Goal: Task Accomplishment & Management: Complete application form

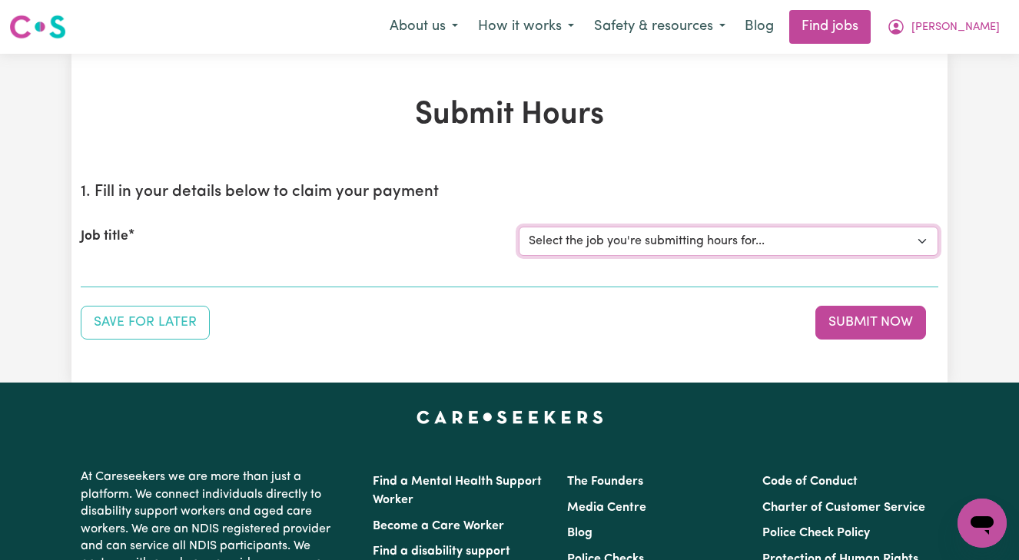
select select "13873"
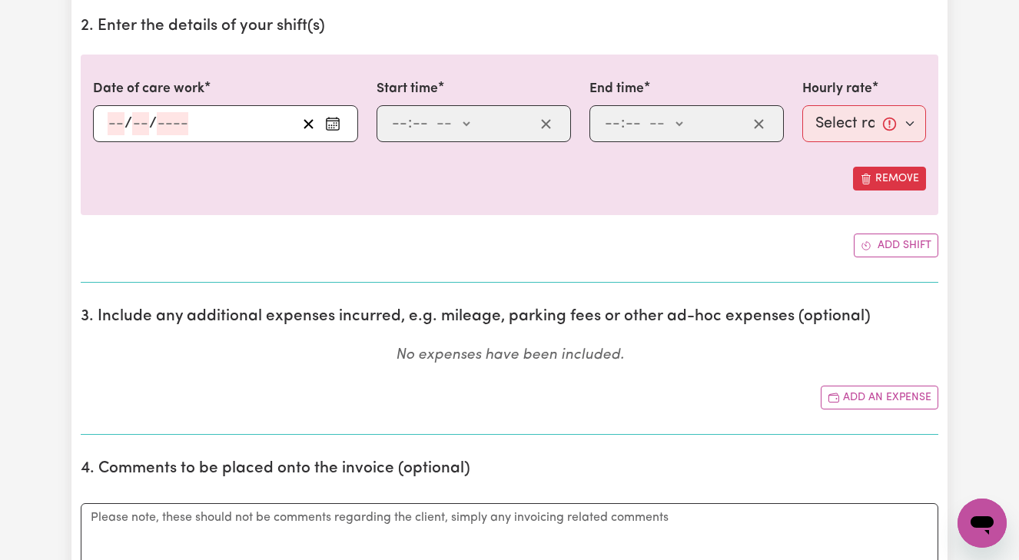
scroll to position [470, 0]
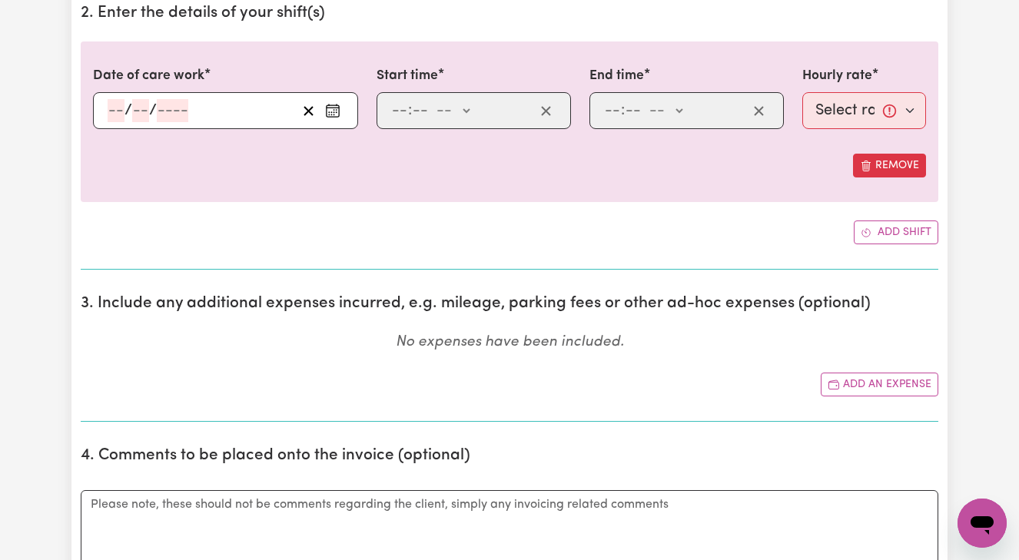
click at [111, 114] on div "/ /" at bounding box center [225, 110] width 265 height 37
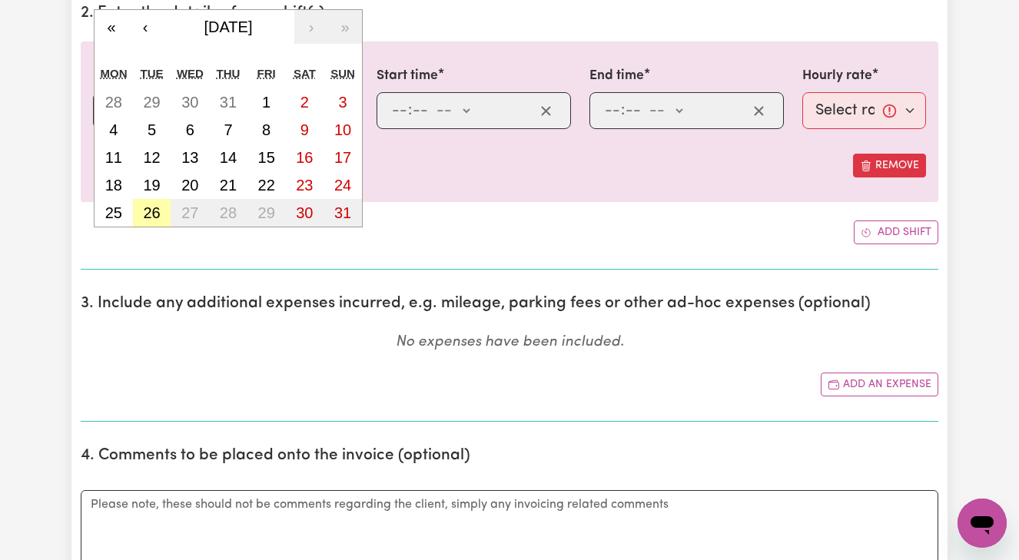
click at [151, 214] on abbr "26" at bounding box center [151, 212] width 17 height 17
type input "[DATE]"
type input "26"
type input "8"
type input "2025"
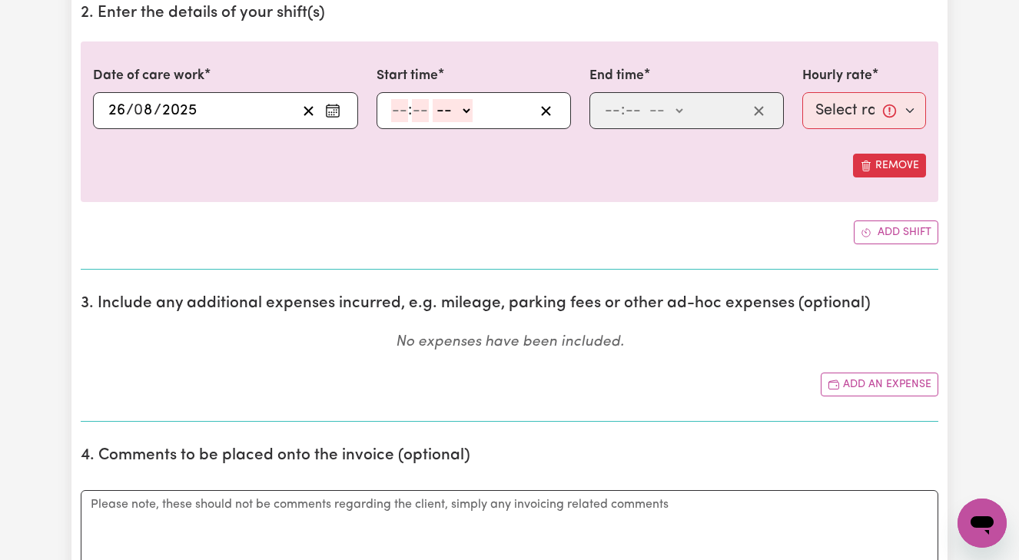
click at [393, 107] on input "number" at bounding box center [399, 110] width 17 height 23
type input "8"
type input "00"
select select "am"
type input "08:00"
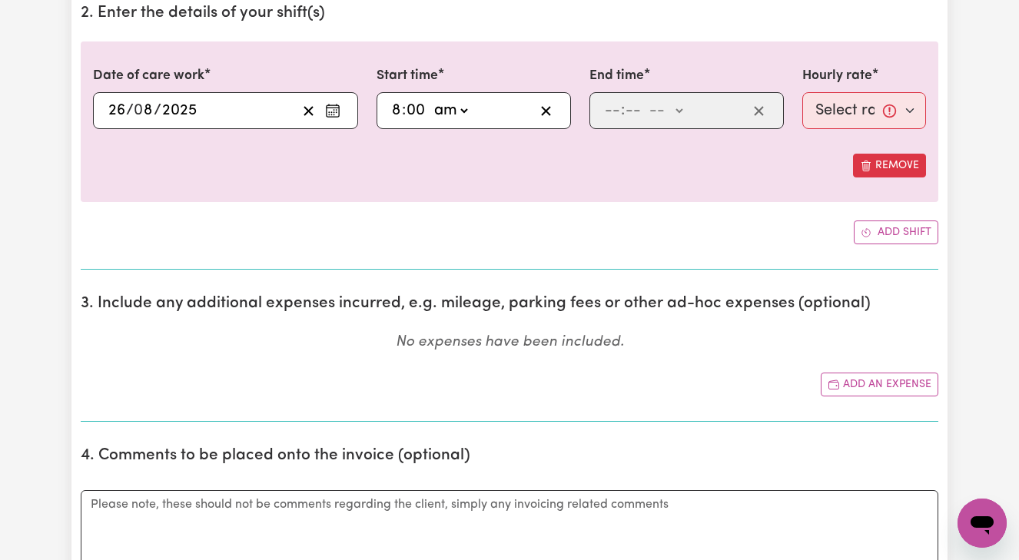
type input "0"
click at [605, 104] on input "number" at bounding box center [612, 110] width 17 height 23
type input "10"
type input "00"
select select "am"
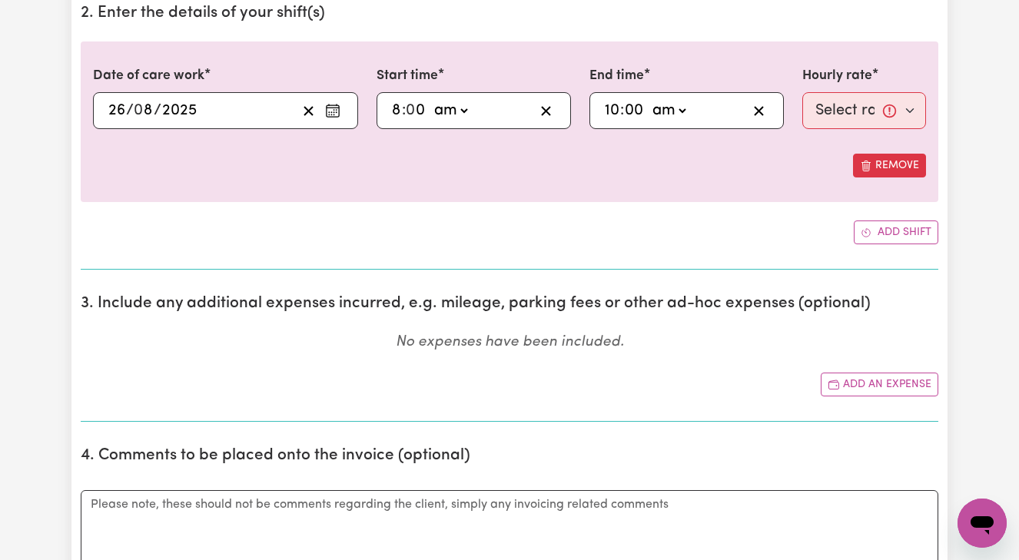
type input "10:00"
type input "0"
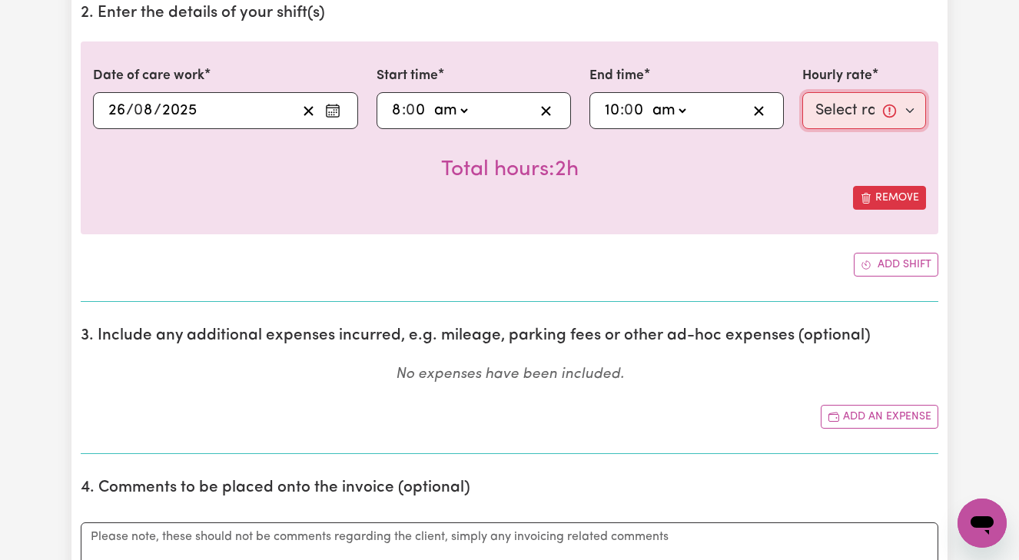
select select "50-Weekday"
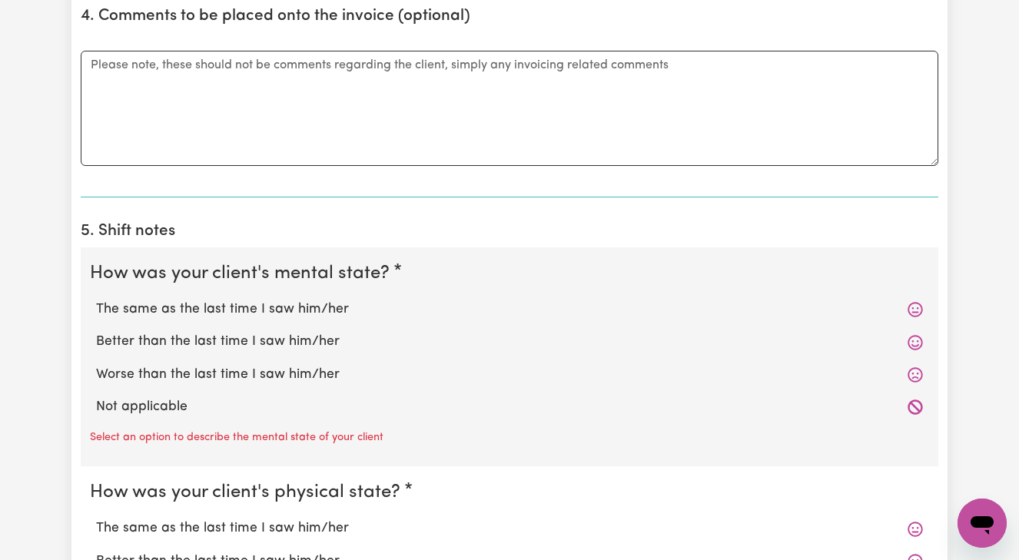
scroll to position [949, 0]
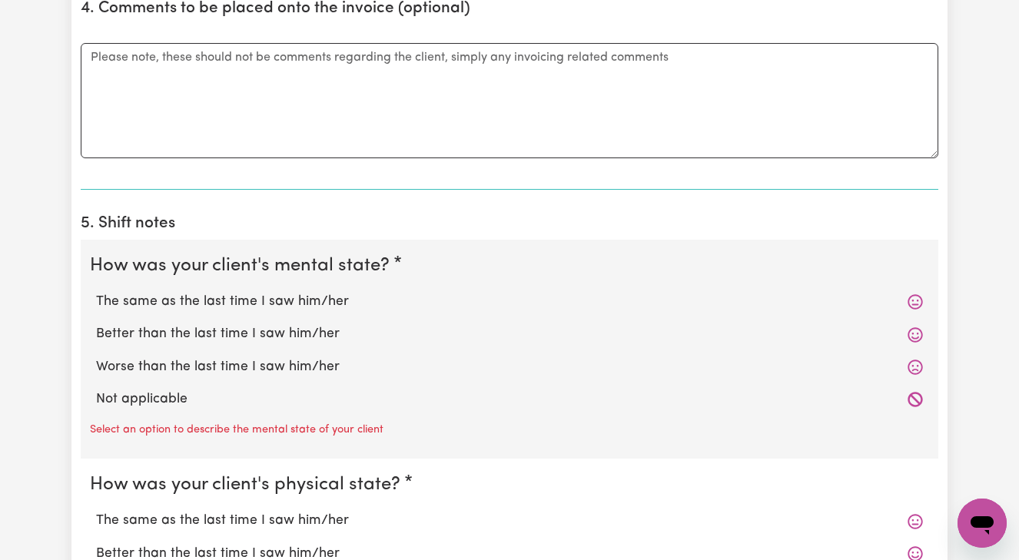
click at [282, 298] on label "The same as the last time I saw him/her" at bounding box center [509, 302] width 827 height 20
click at [96, 292] on input "The same as the last time I saw him/her" at bounding box center [95, 291] width 1 height 1
radio input "true"
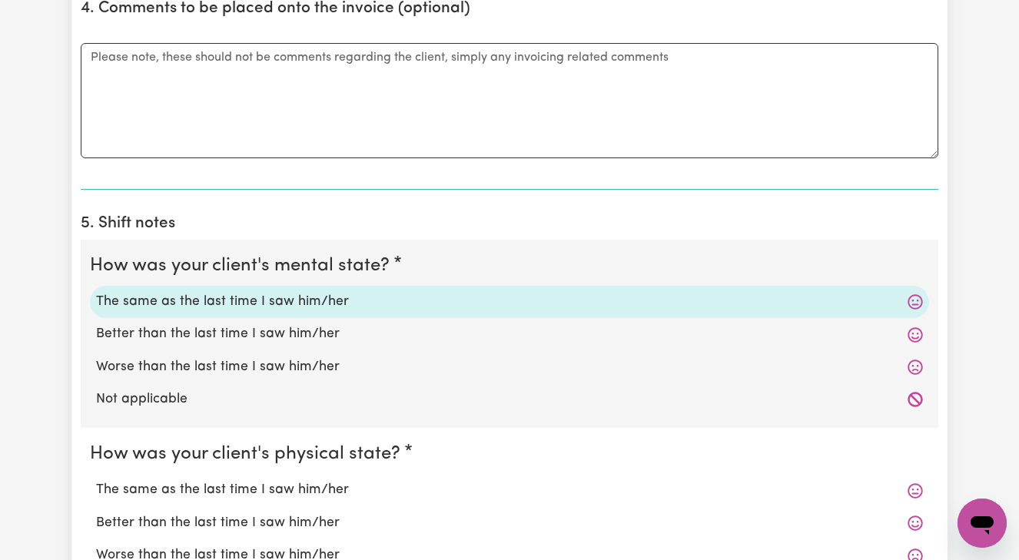
click at [281, 327] on label "Better than the last time I saw him/her" at bounding box center [509, 334] width 827 height 20
click at [96, 324] on input "Better than the last time I saw him/her" at bounding box center [95, 324] width 1 height 1
radio input "true"
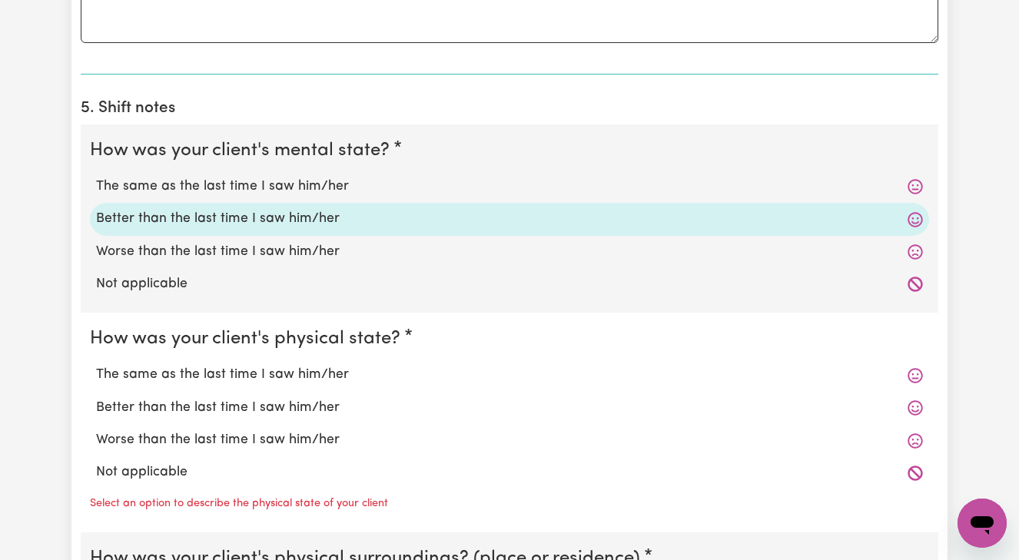
scroll to position [1069, 0]
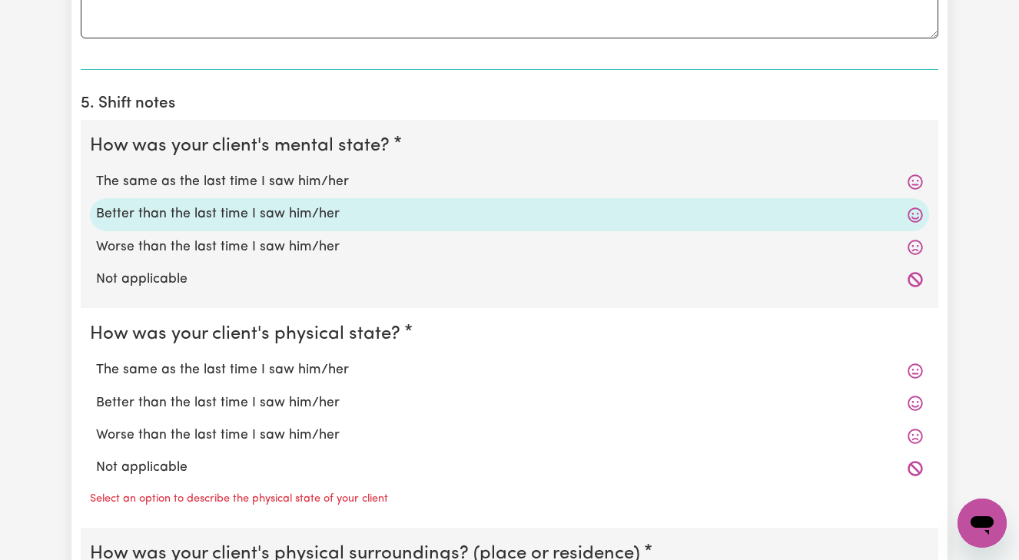
click at [272, 395] on label "Better than the last time I saw him/her" at bounding box center [509, 403] width 827 height 20
click at [96, 393] on input "Better than the last time I saw him/her" at bounding box center [95, 393] width 1 height 1
radio input "true"
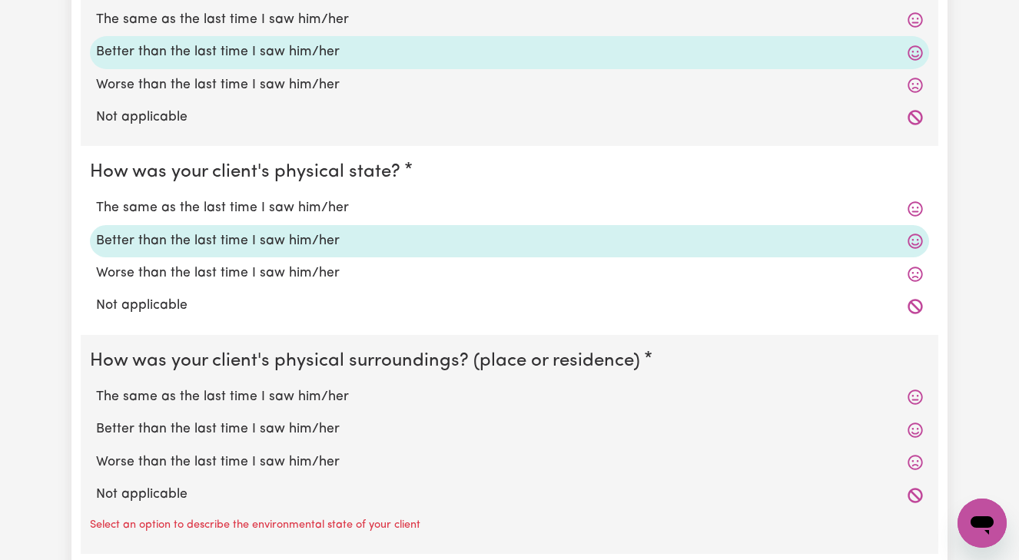
scroll to position [1233, 0]
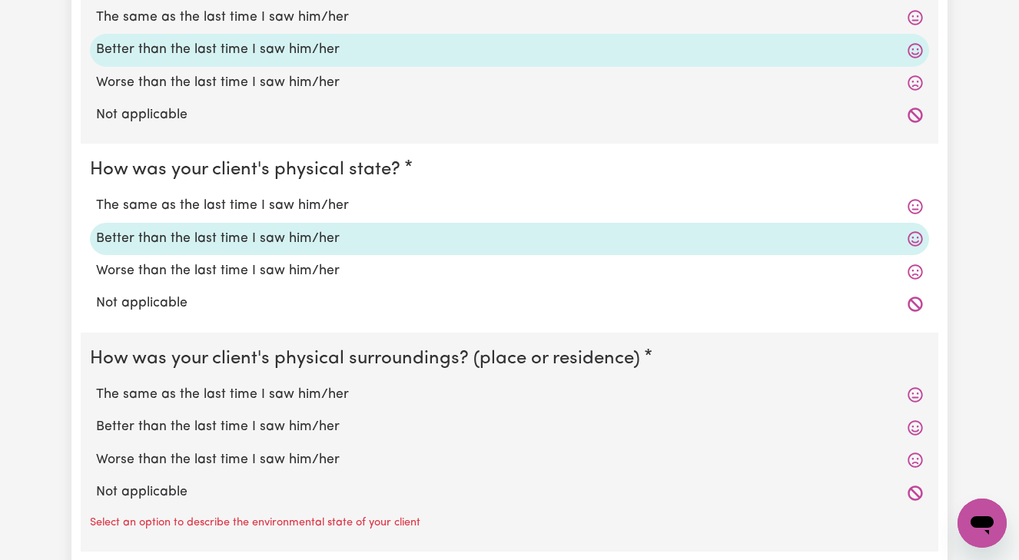
click at [273, 420] on label "Better than the last time I saw him/her" at bounding box center [509, 427] width 827 height 20
click at [96, 417] on input "Better than the last time I saw him/her" at bounding box center [95, 416] width 1 height 1
radio input "true"
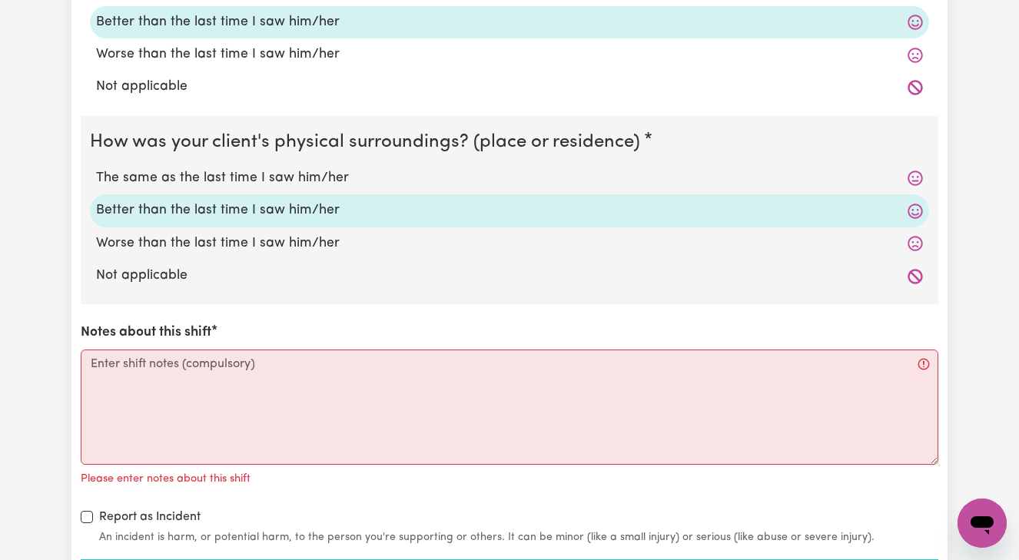
scroll to position [1498, 0]
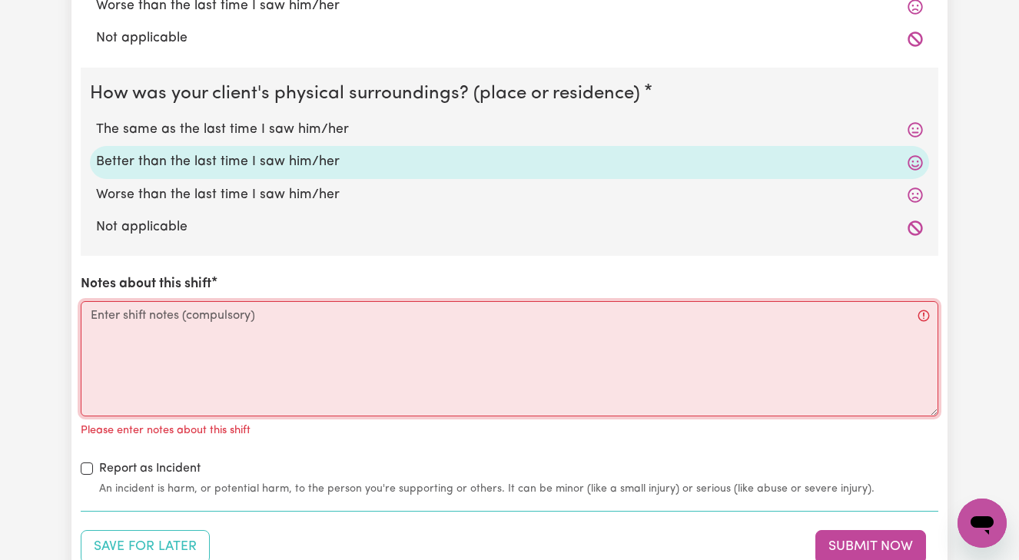
click at [102, 307] on textarea "Notes about this shift" at bounding box center [510, 358] width 858 height 115
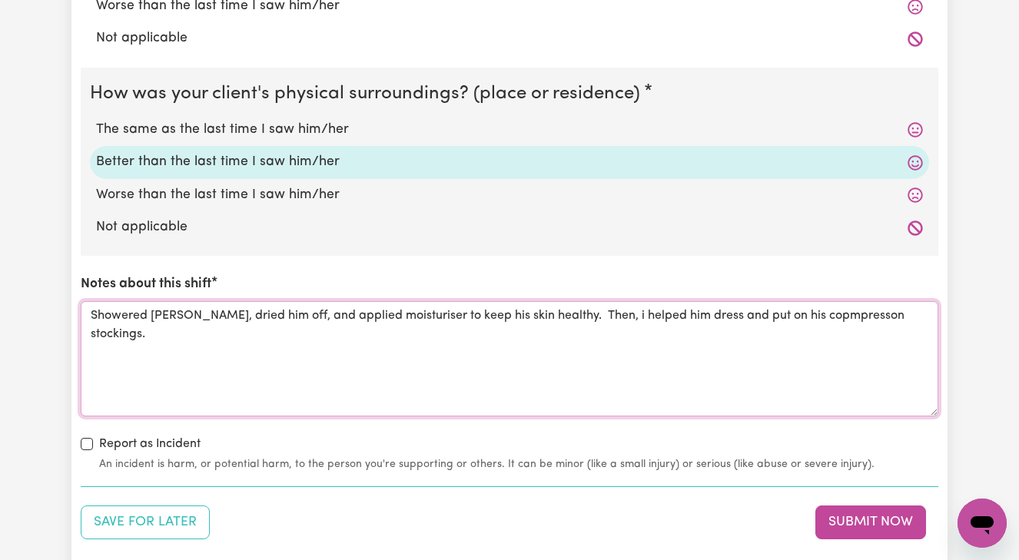
click at [777, 307] on textarea "Showered [PERSON_NAME], dried him off, and applied moisturiser to keep his skin…" at bounding box center [510, 358] width 858 height 115
click at [809, 308] on textarea "Showered [PERSON_NAME], dried him off, and applied moisturiser to keep his skin…" at bounding box center [510, 358] width 858 height 115
click at [902, 307] on textarea "Showered [PERSON_NAME], dried him off, and applied moisturiser to keep his skin…" at bounding box center [510, 358] width 858 height 115
click at [798, 308] on textarea "Showered [PERSON_NAME], dried him off, and applied moisturiser to keep his skin…" at bounding box center [510, 358] width 858 height 115
click at [894, 306] on textarea "Showered [PERSON_NAME], dried him off, and applied moisturiser to keep his skin…" at bounding box center [510, 358] width 858 height 115
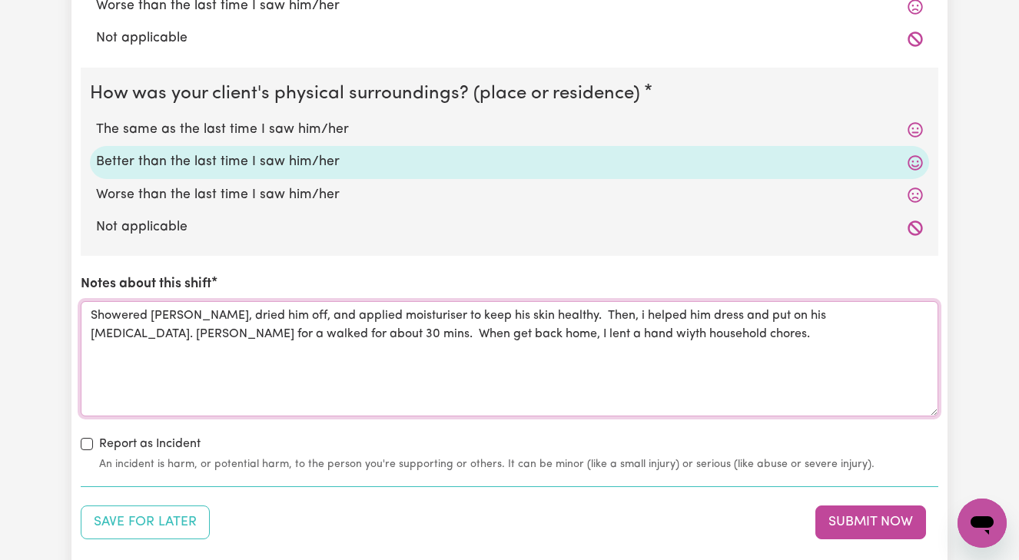
click at [514, 326] on textarea "Showered [PERSON_NAME], dried him off, and applied moisturiser to keep his skin…" at bounding box center [510, 358] width 858 height 115
click at [639, 324] on textarea "Showered [PERSON_NAME], dried him off, and applied moisturiser to keep his skin…" at bounding box center [510, 358] width 858 height 115
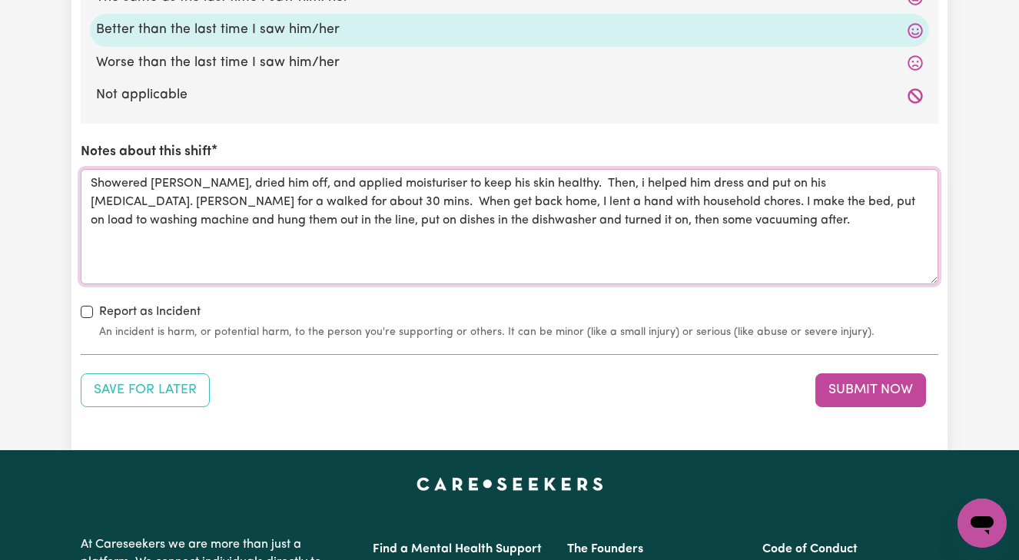
scroll to position [1633, 0]
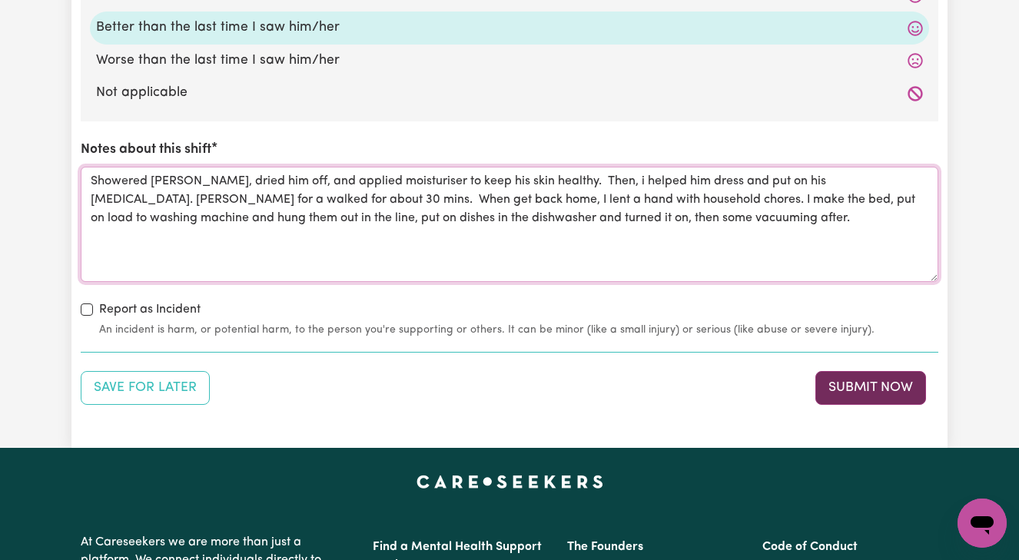
type textarea "Showered [PERSON_NAME], dried him off, and applied moisturiser to keep his skin…"
click at [878, 381] on button "Submit Now" at bounding box center [870, 388] width 111 height 34
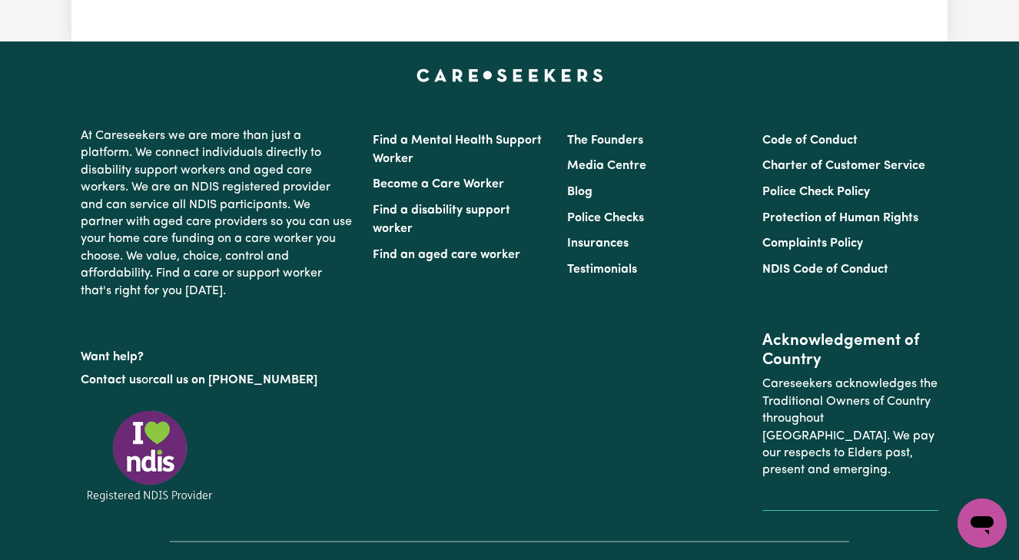
scroll to position [0, 0]
